Goal: Task Accomplishment & Management: Manage account settings

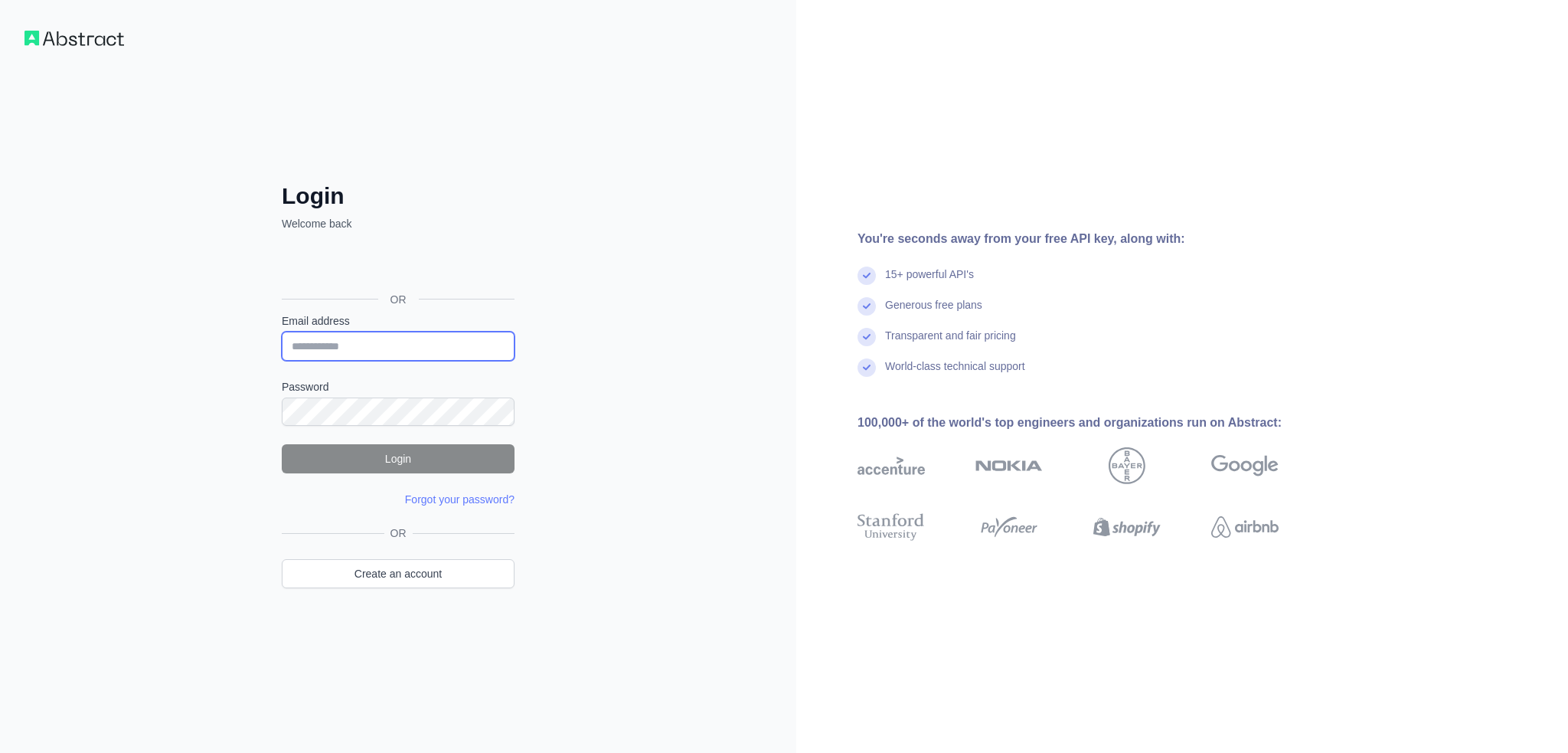
type input "**********"
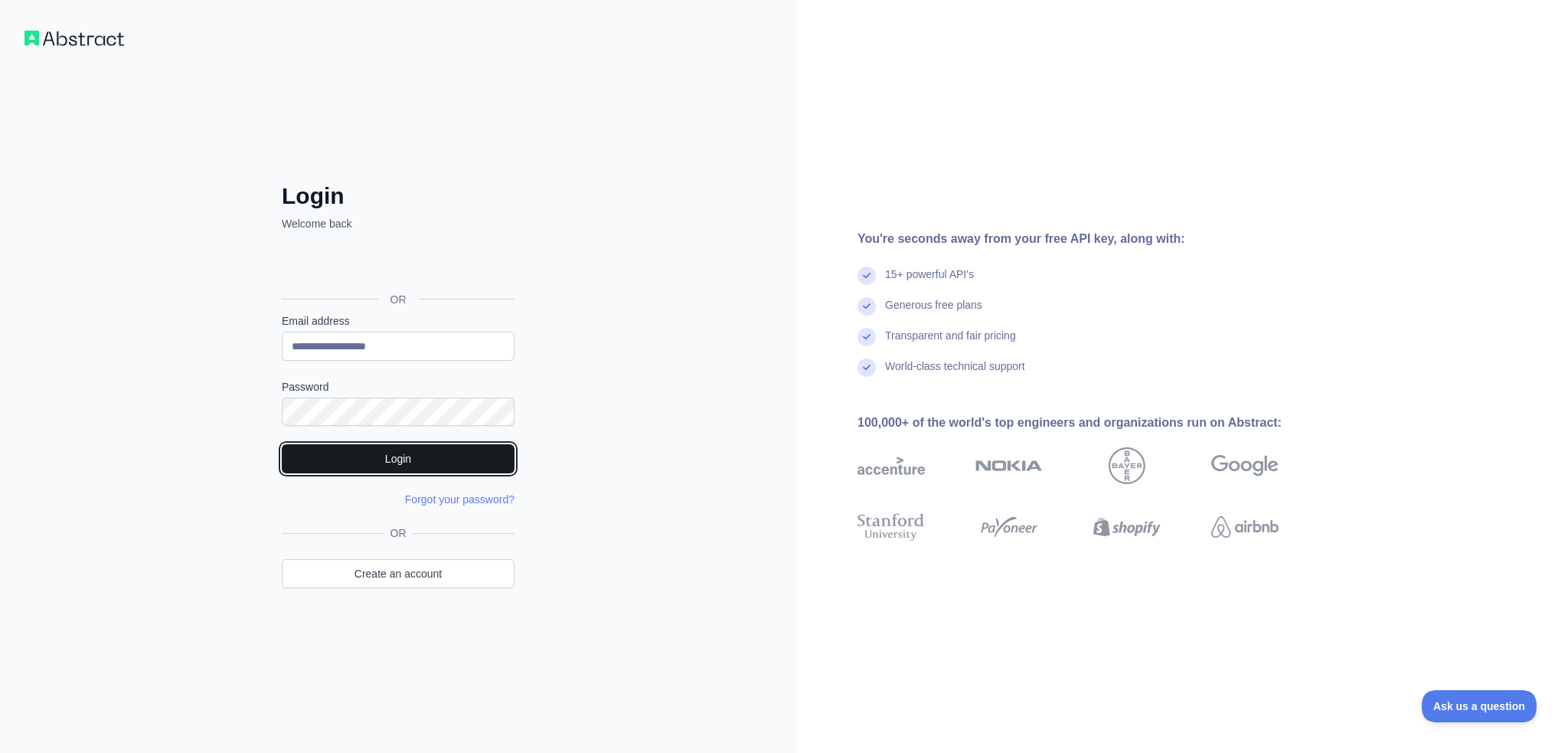
click at [421, 457] on button "Login" at bounding box center [397, 459] width 233 height 29
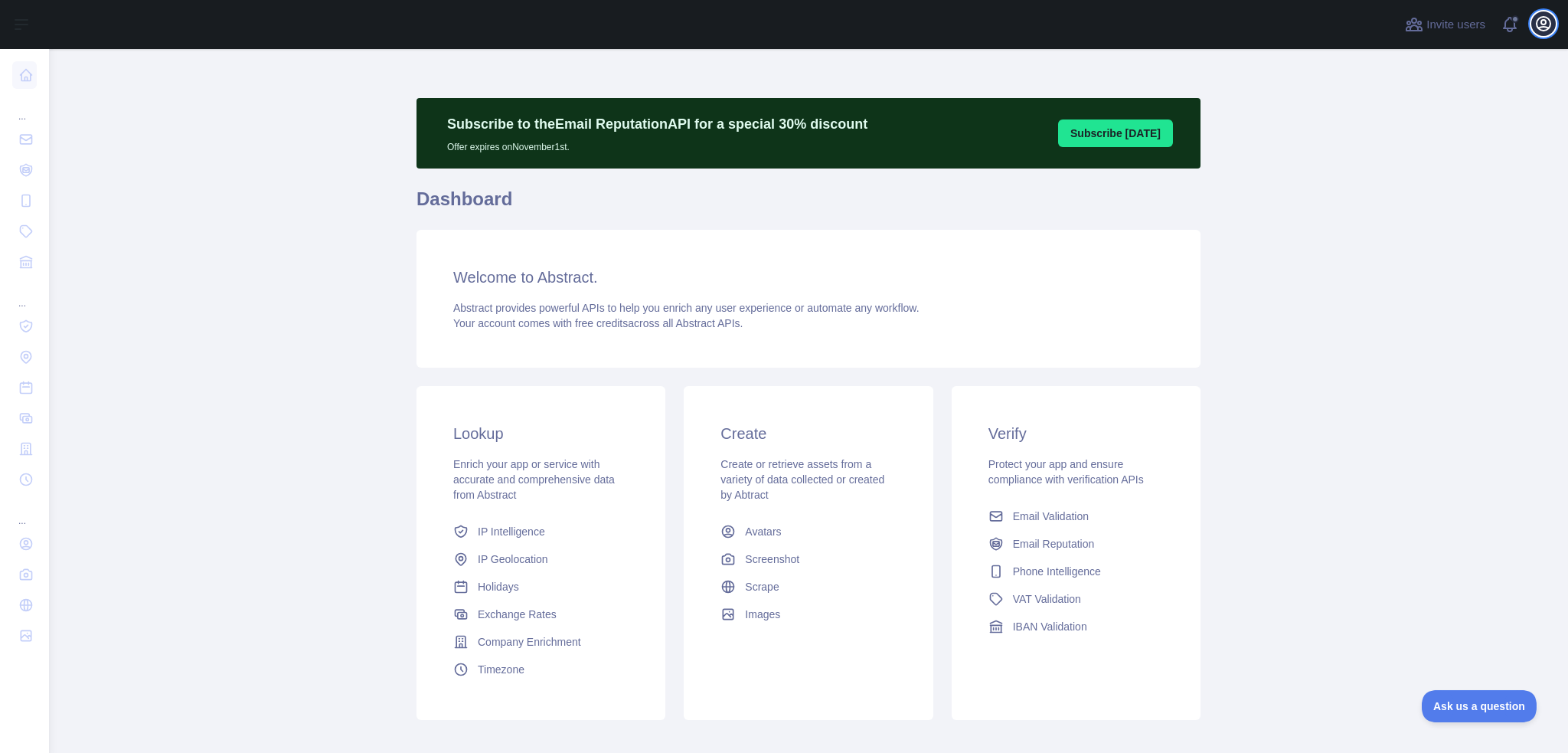
click at [1540, 25] on icon "button" at bounding box center [1544, 23] width 19 height 19
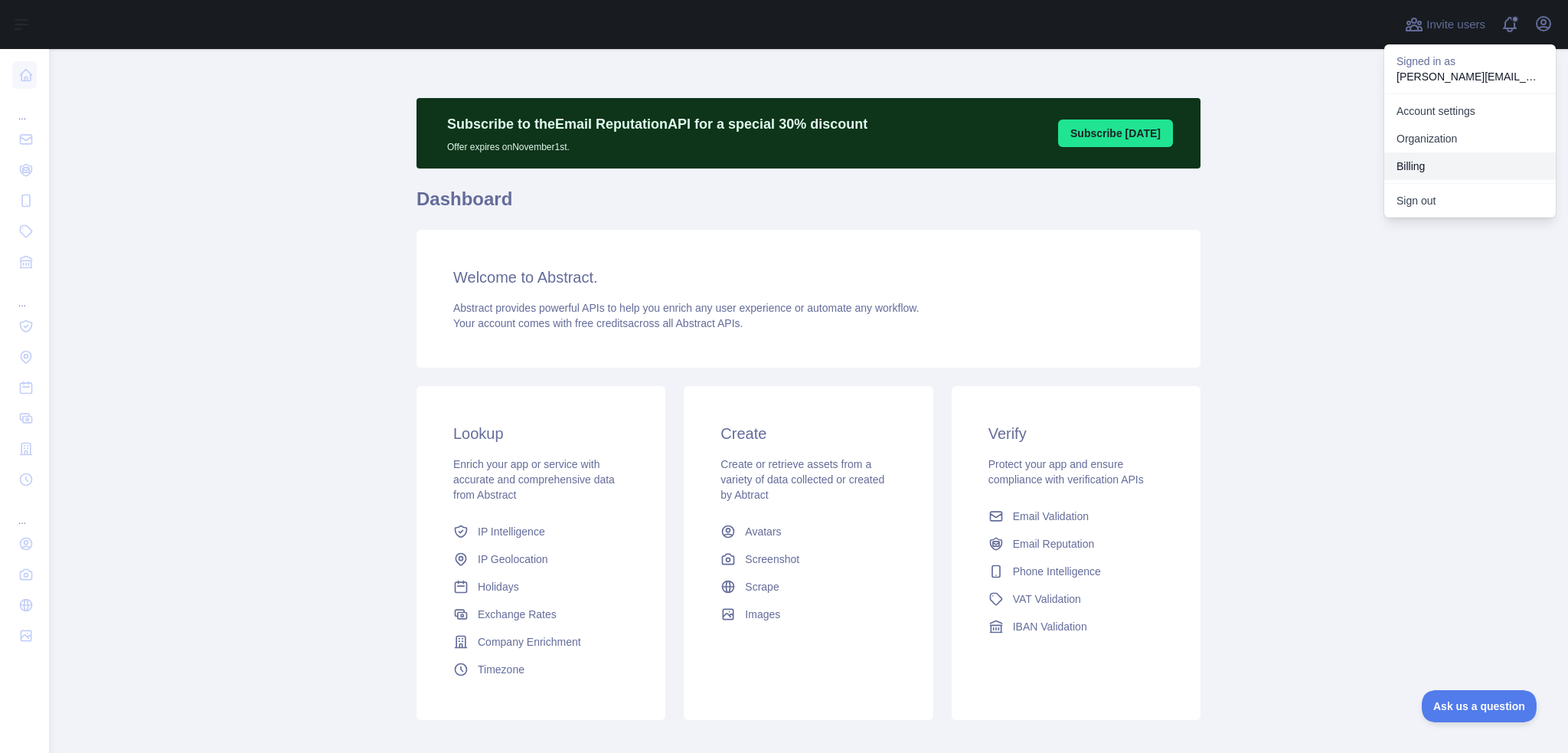
click at [1393, 166] on button "Billing" at bounding box center [1470, 166] width 172 height 28
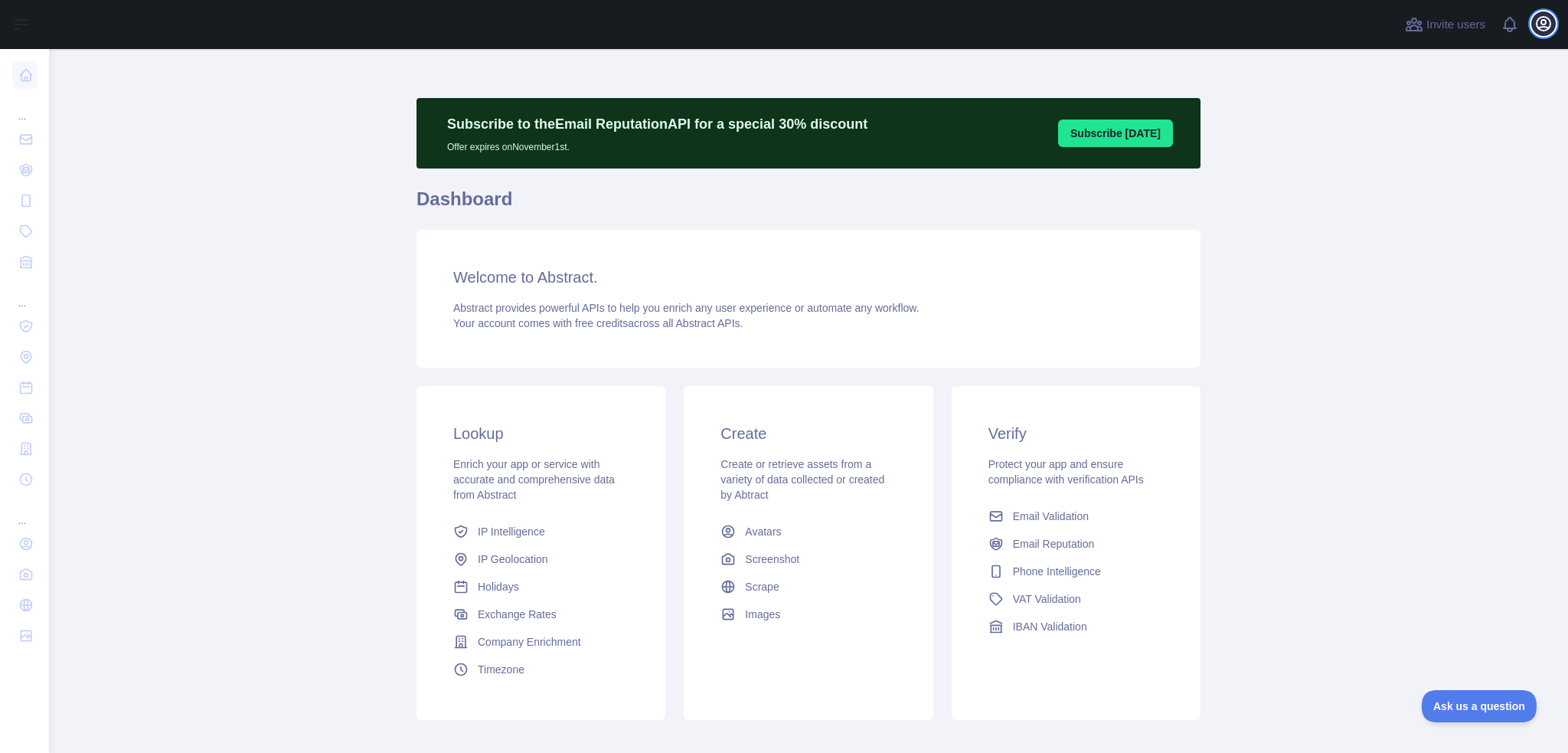
click at [1550, 20] on icon "button" at bounding box center [1543, 23] width 13 height 13
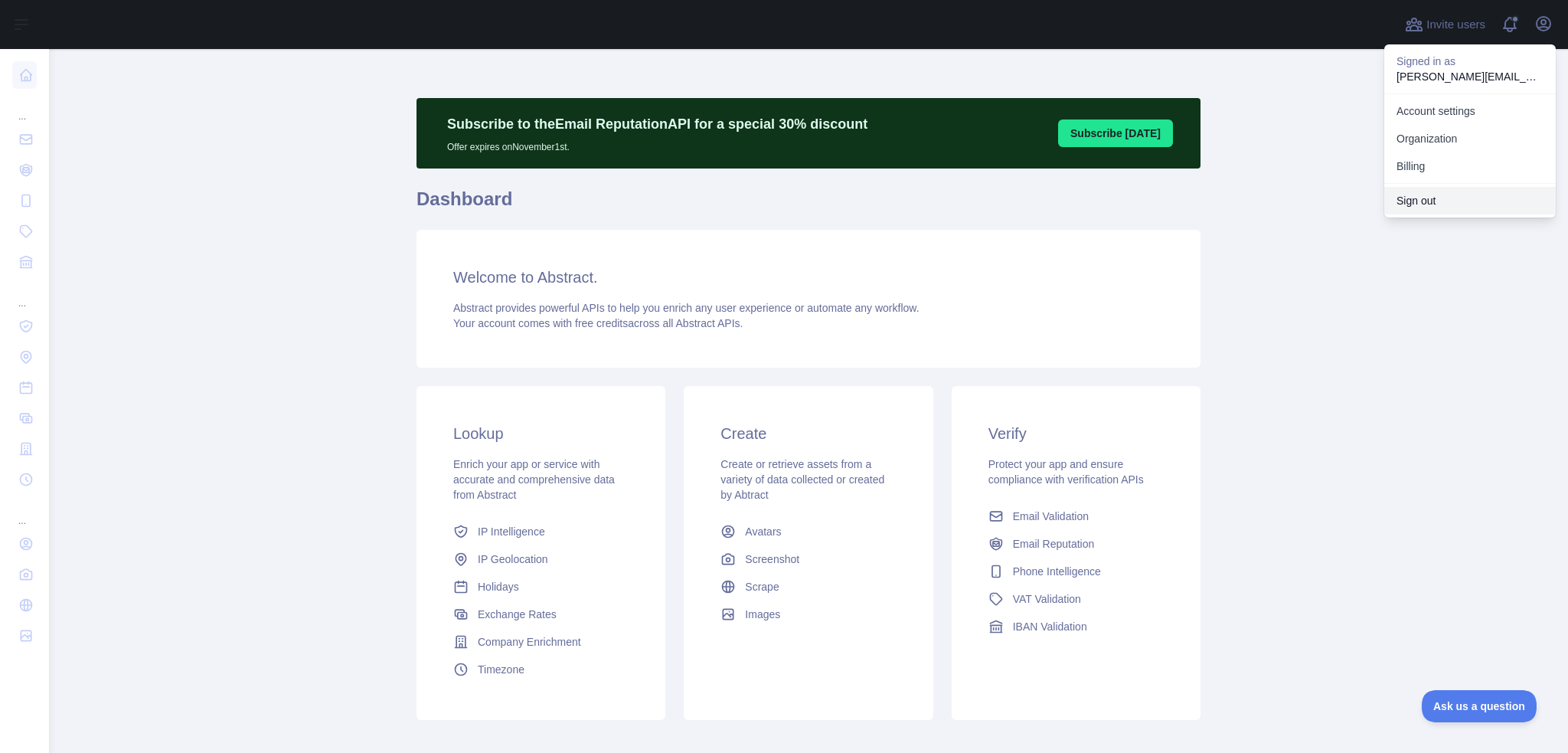
click at [1420, 201] on button "Sign out" at bounding box center [1470, 201] width 172 height 28
